Goal: Navigation & Orientation: Find specific page/section

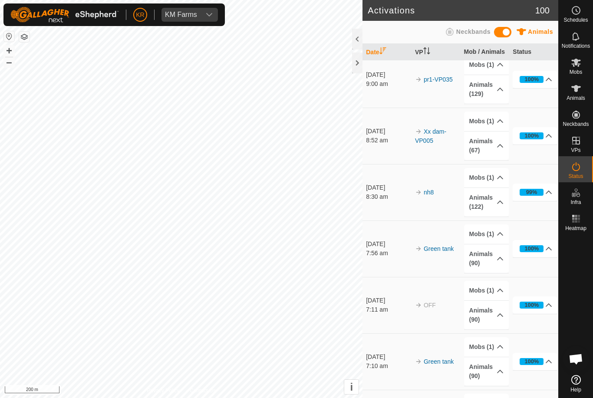
scroll to position [244, 0]
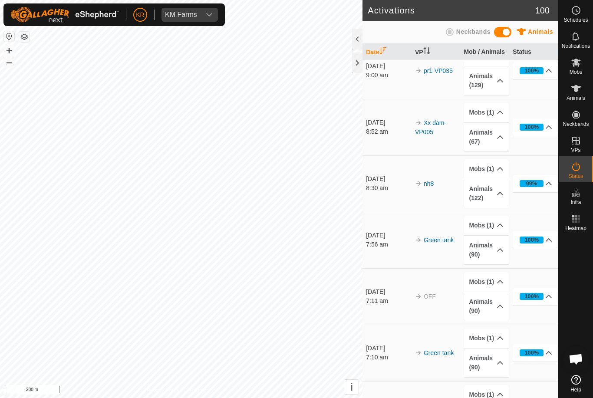
click at [580, 15] on icon at bounding box center [576, 10] width 10 height 10
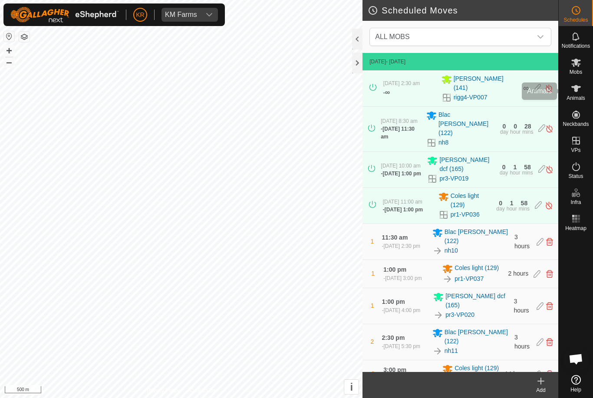
click at [579, 90] on icon at bounding box center [576, 88] width 10 height 10
